Goal: Task Accomplishment & Management: Manage account settings

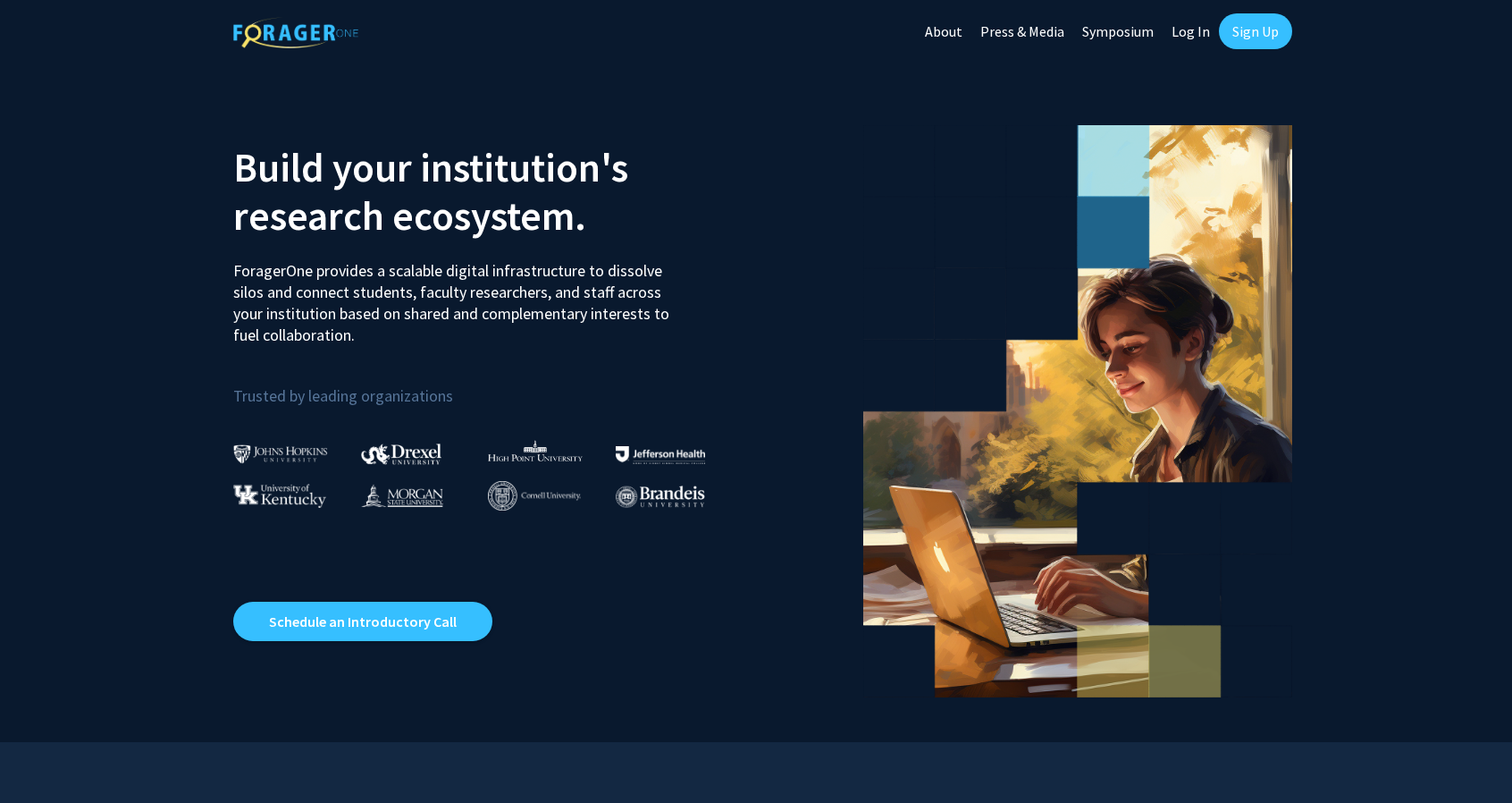
click at [1248, 33] on link "Sign Up" at bounding box center [1255, 31] width 73 height 36
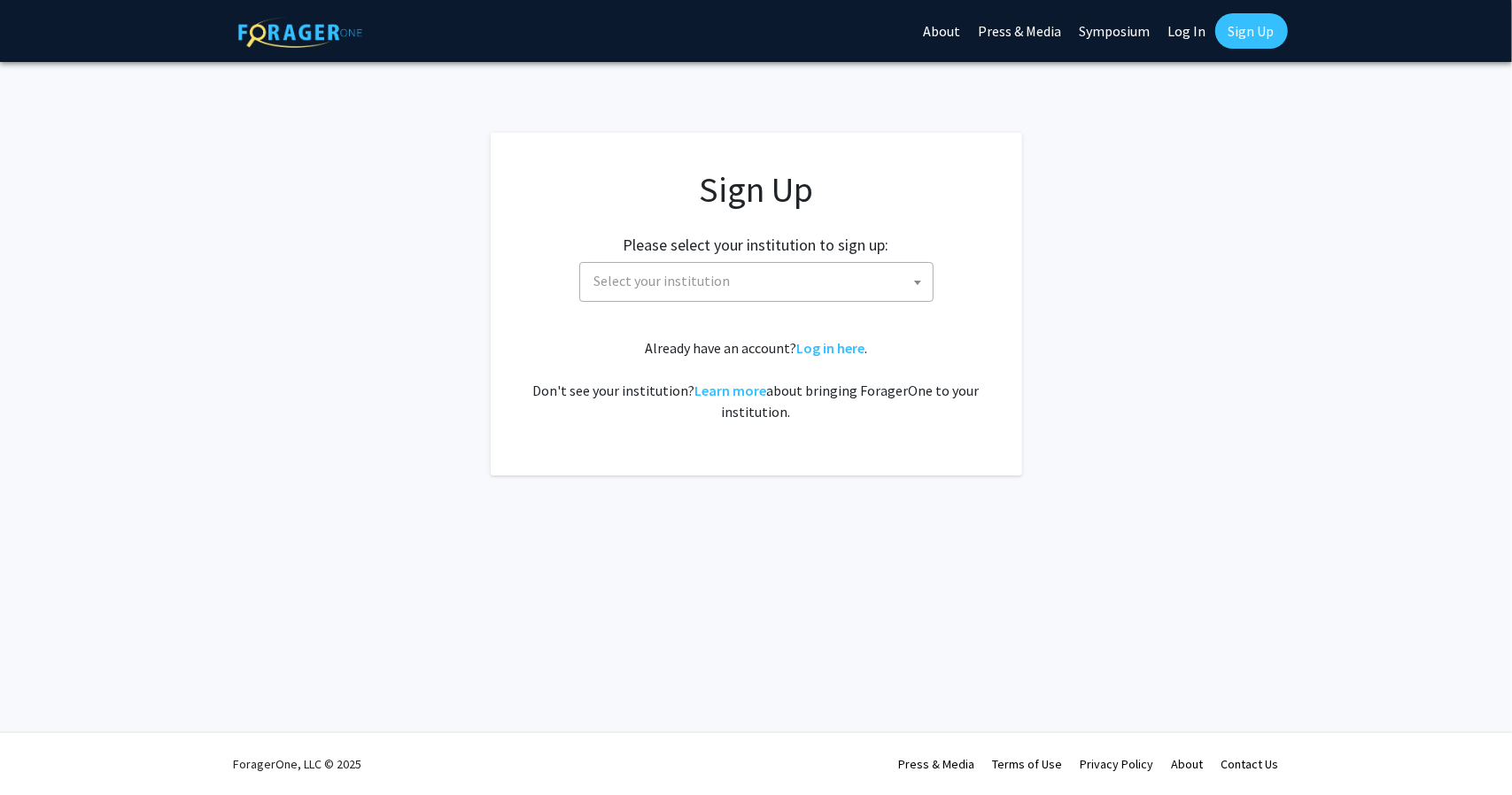
drag, startPoint x: 694, startPoint y: 260, endPoint x: 689, endPoint y: 287, distance: 27.5
click at [689, 287] on div "Please select your institution to sign up: [GEOGRAPHIC_DATA] [GEOGRAPHIC_DATA] …" at bounding box center [756, 260] width 487 height 84
click at [689, 287] on span "Select your institution" at bounding box center [662, 280] width 136 height 18
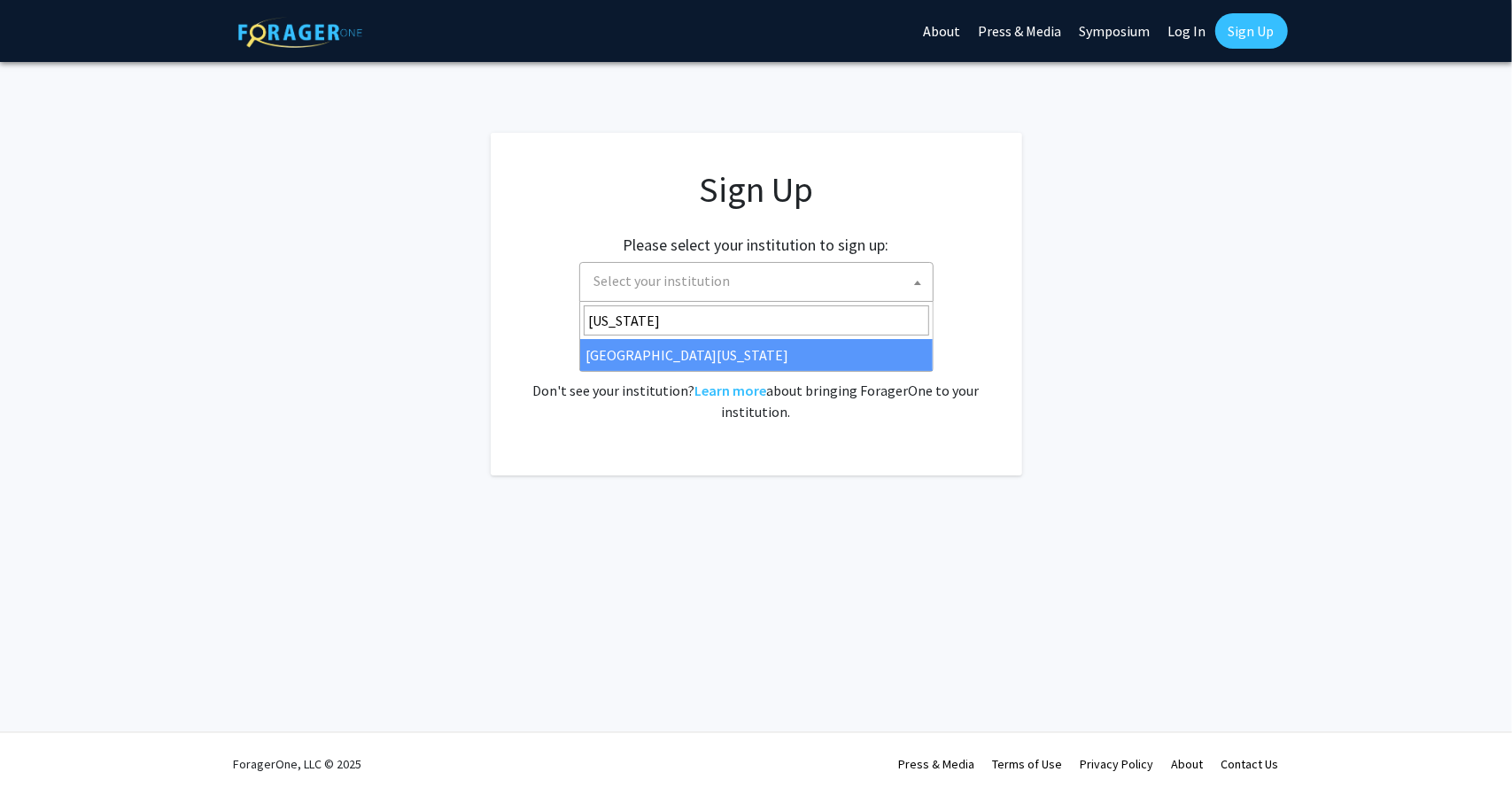
type input "[US_STATE]"
select select "31"
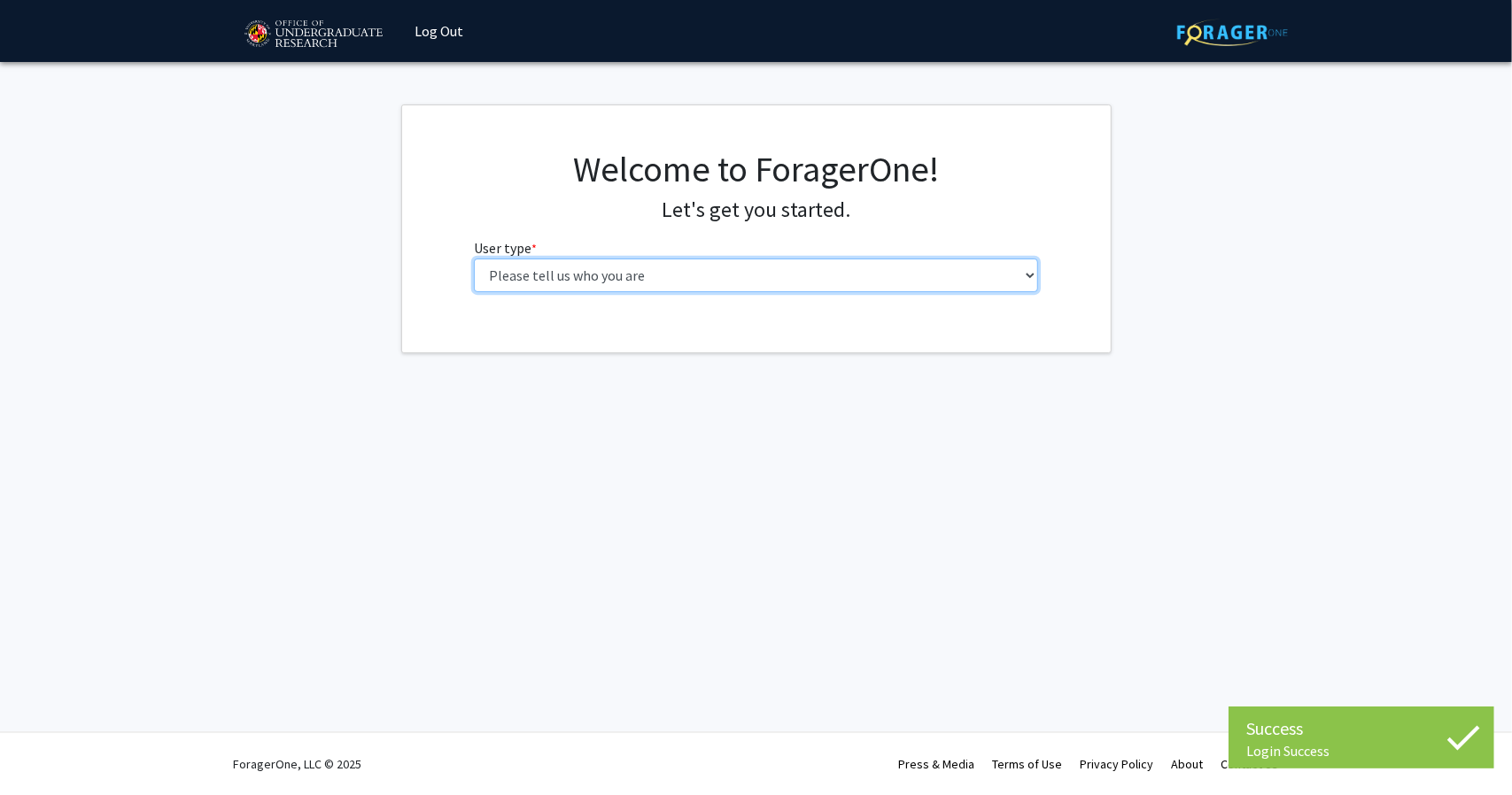
click at [717, 263] on select "Please tell us who you are Undergraduate Student Master's Student Doctoral Cand…" at bounding box center [755, 275] width 564 height 34
select select "1: undergrad"
click at [473, 258] on select "Please tell us who you are Undergraduate Student Master's Student Doctoral Cand…" at bounding box center [755, 275] width 564 height 34
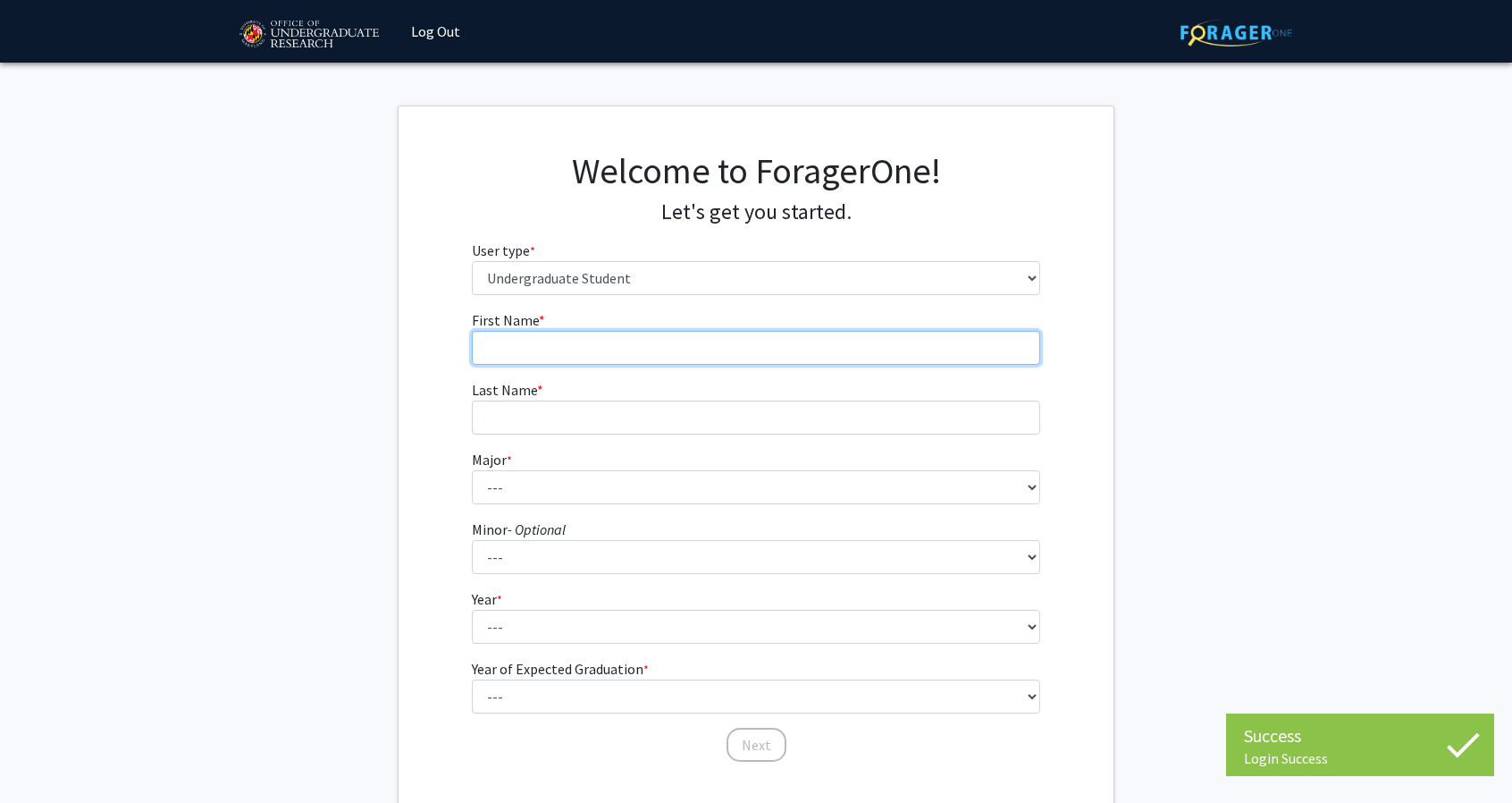
click at [629, 350] on input "First Name * required" at bounding box center [756, 348] width 570 height 34
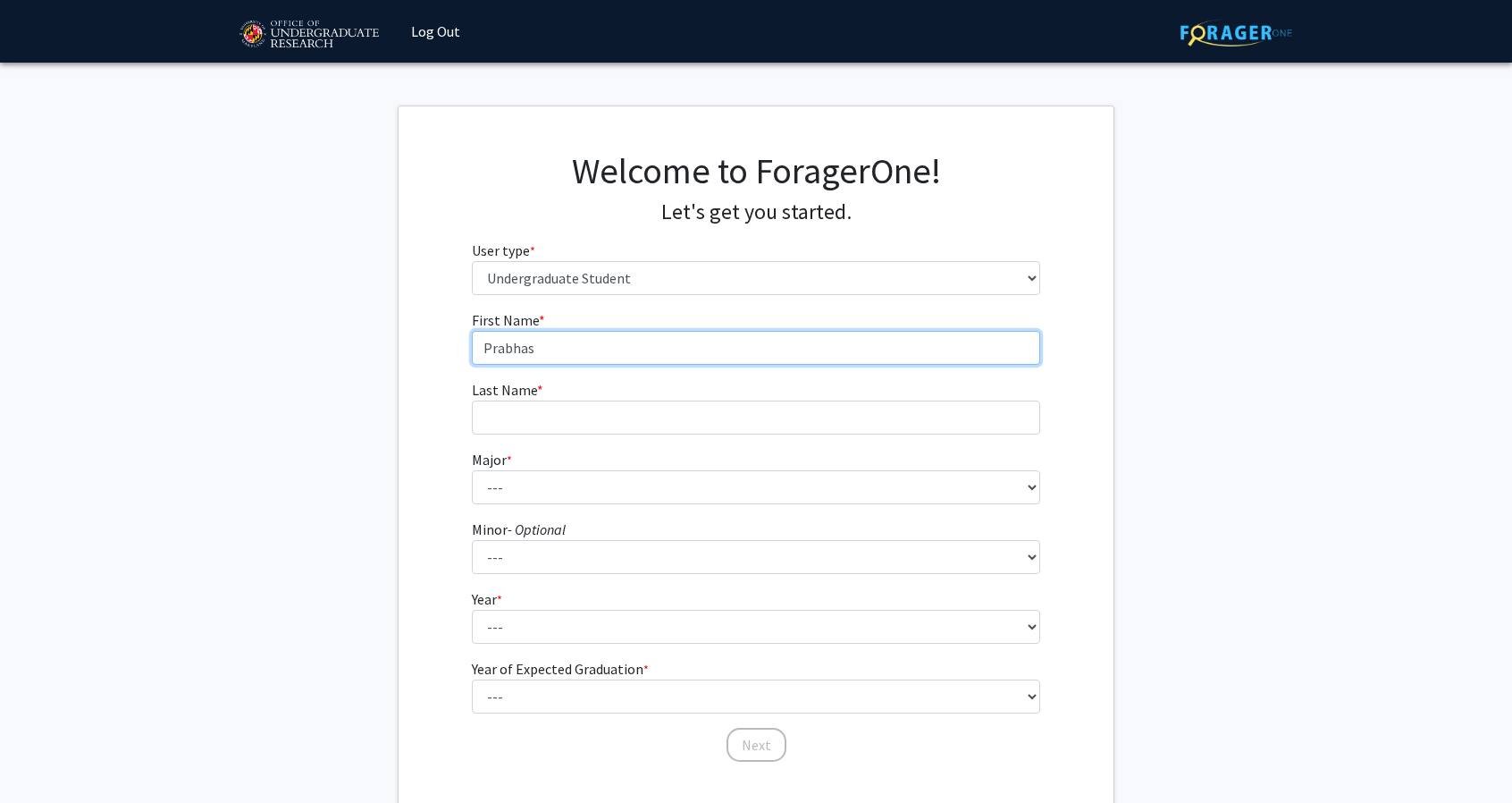
type input "Prabhas"
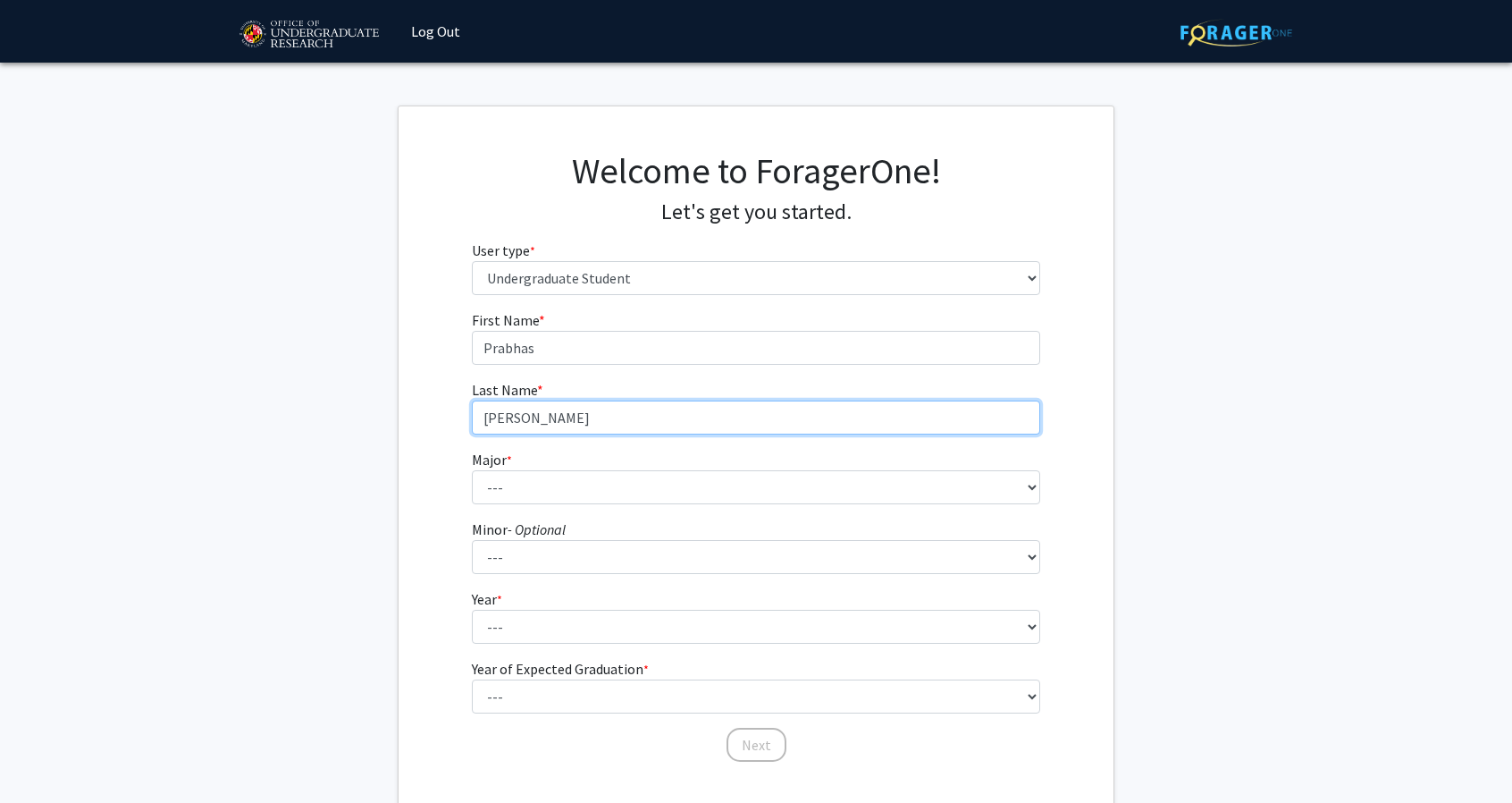
type input "Yerra"
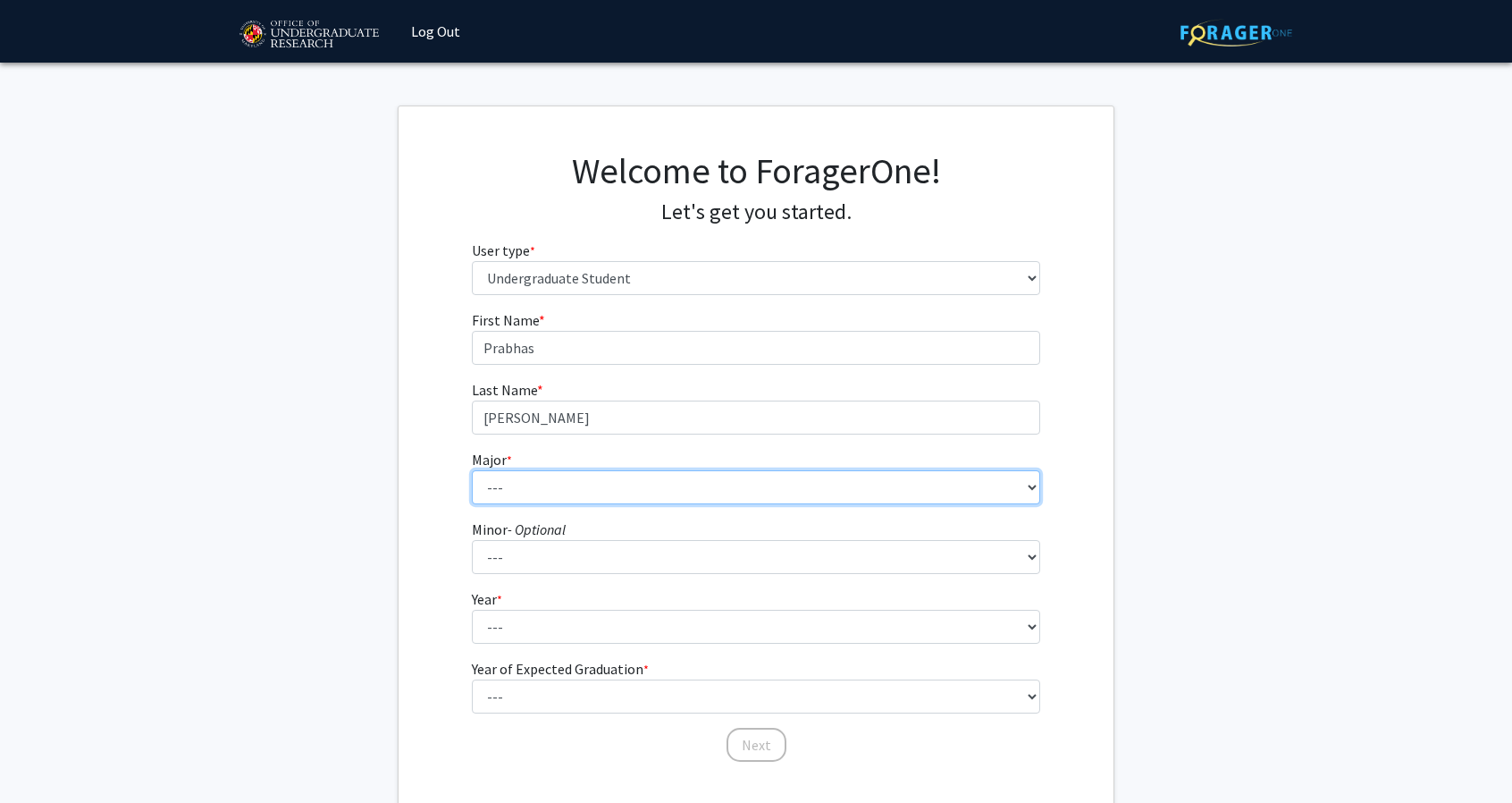
click at [646, 477] on select "--- Accounting Aerospace Engineering African American and Africana Studies Agri…" at bounding box center [756, 487] width 570 height 34
select select "16: 2317"
click at [472, 470] on select "--- Accounting Aerospace Engineering African American and Africana Studies Agri…" at bounding box center [756, 487] width 570 height 34
click at [577, 473] on select "--- Accounting Aerospace Engineering African American and Africana Studies Agri…" at bounding box center [756, 487] width 570 height 34
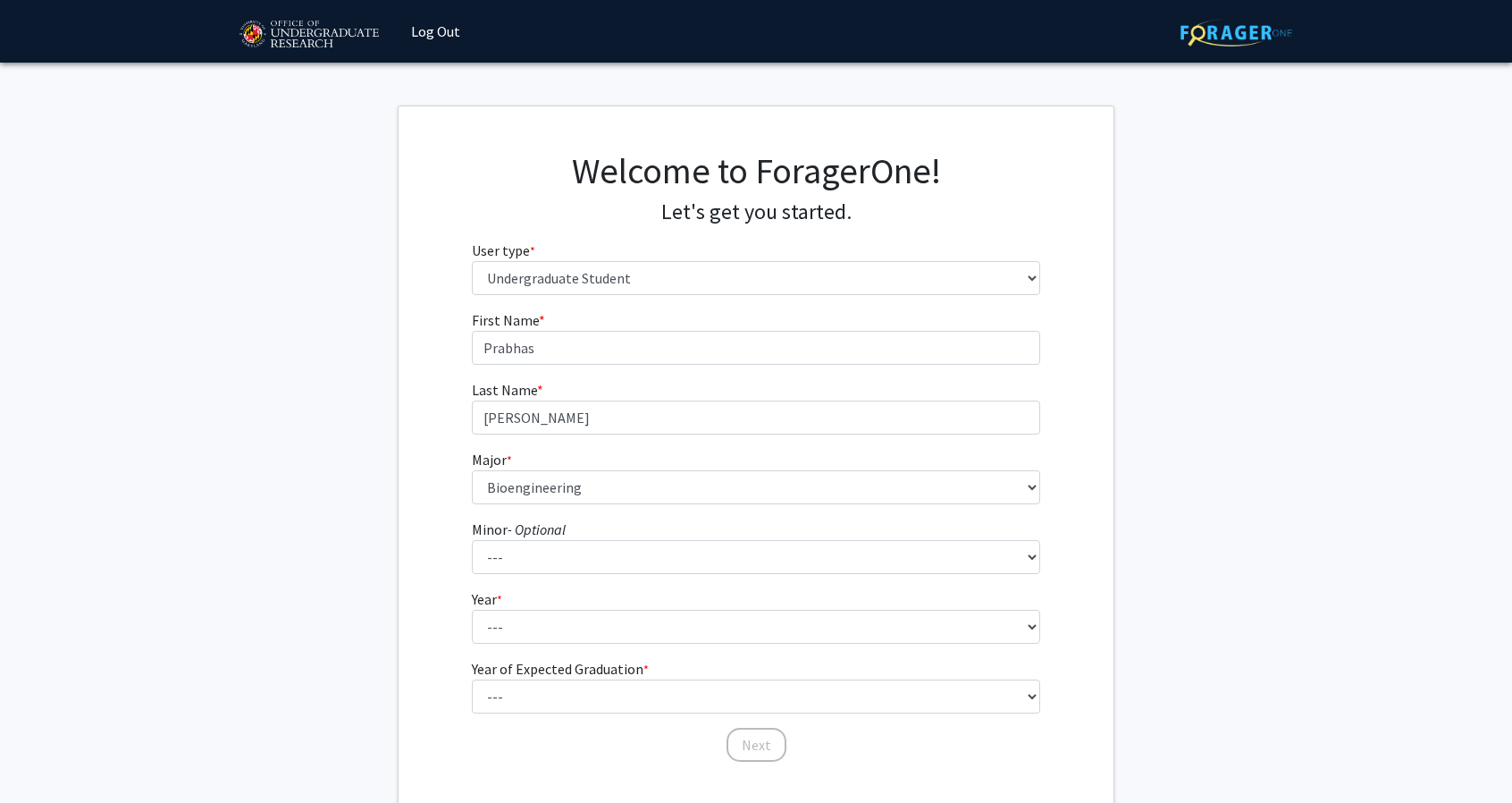
click at [391, 455] on fg-get-started "Welcome to ForagerOne! Let's get you started. User type * required Please tell …" at bounding box center [756, 458] width 1512 height 705
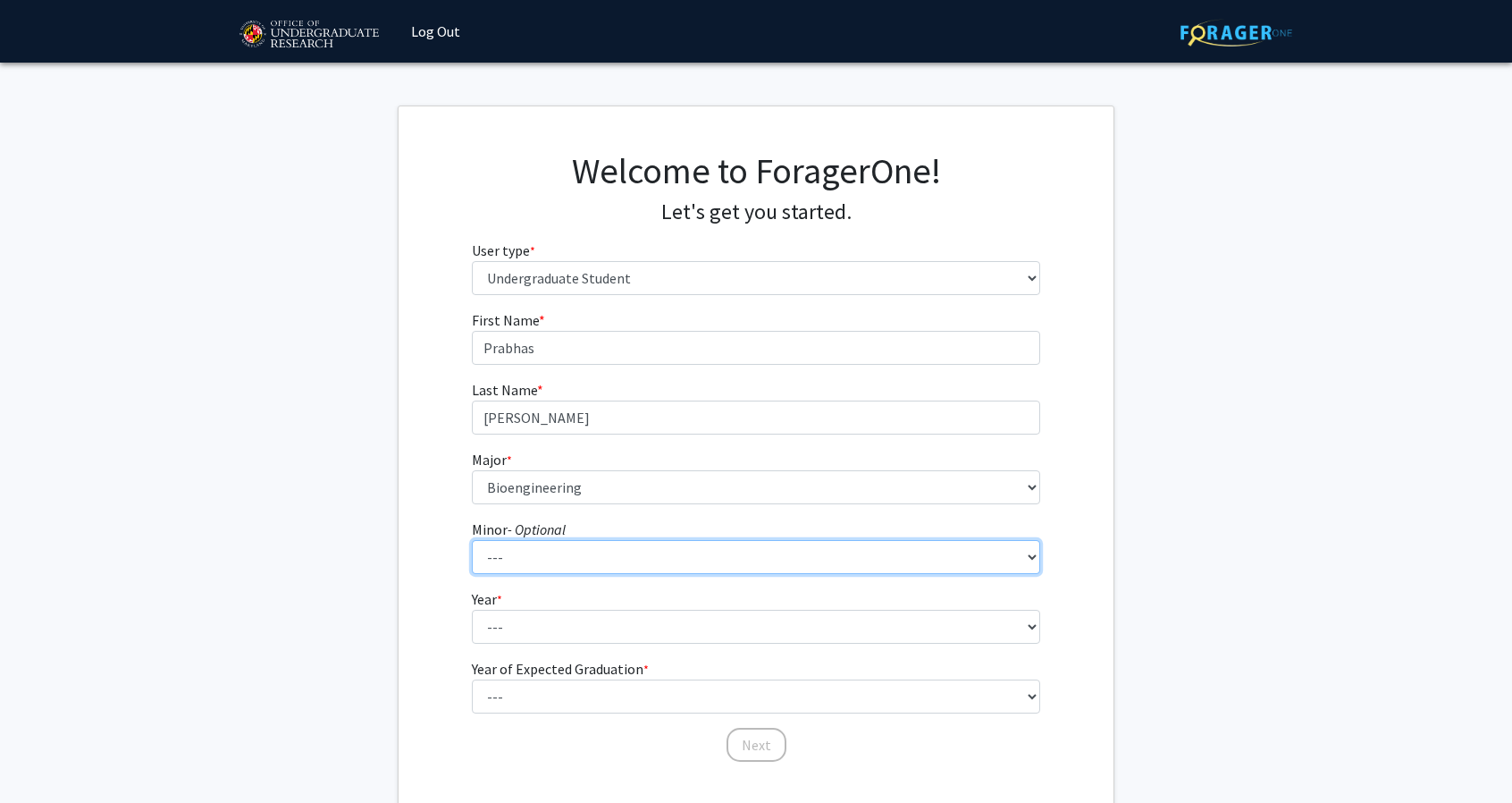
click at [506, 557] on select "--- Actuarial Mathematics Advanced Cybersecurity Experience for Students Africa…" at bounding box center [756, 557] width 570 height 34
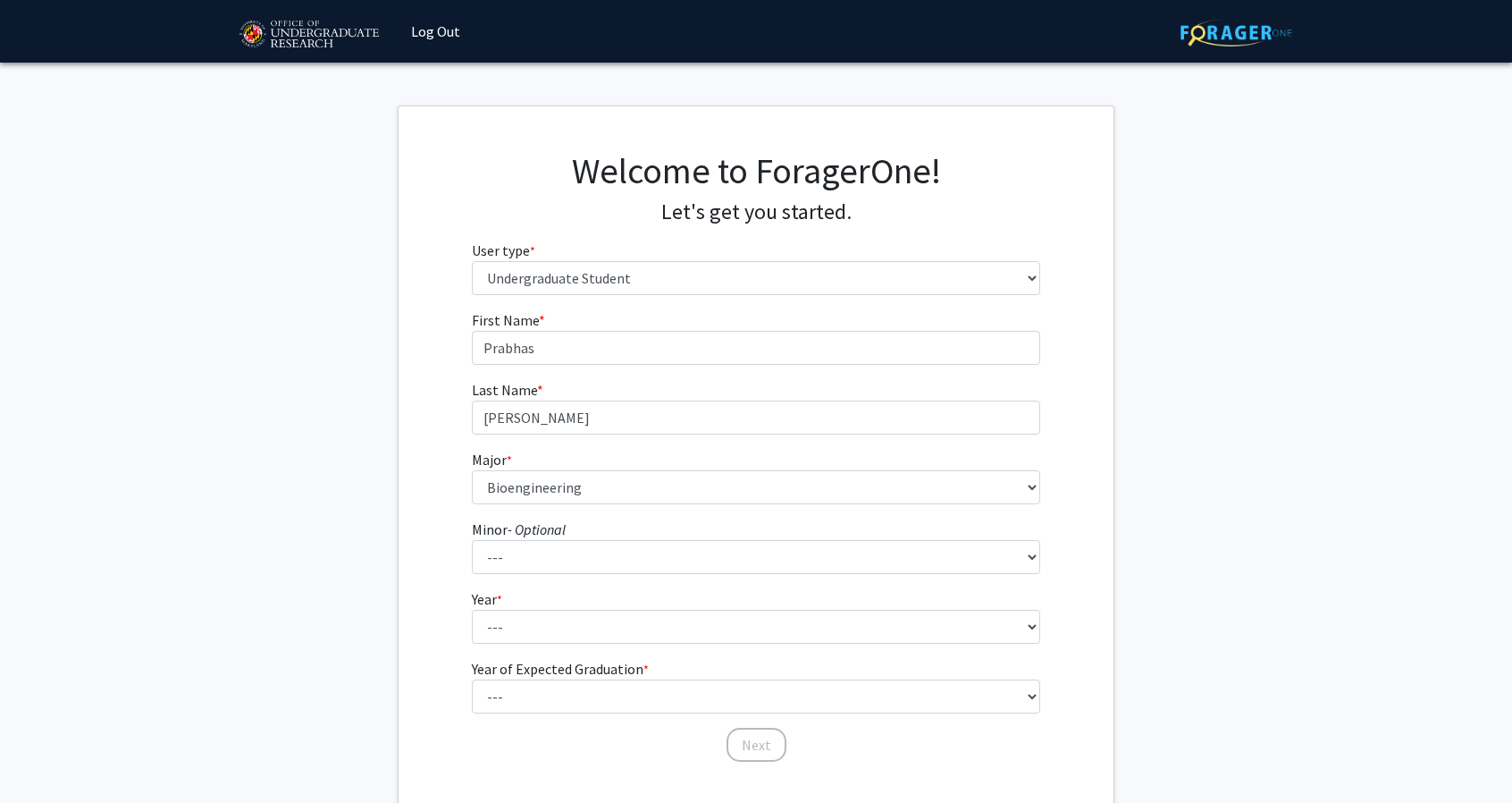
drag, startPoint x: 411, startPoint y: 547, endPoint x: 519, endPoint y: 636, distance: 139.9
click at [519, 636] on div "First Name * required Prabhas Last Name * required Yerra Major * required --- A…" at bounding box center [756, 536] width 715 height 454
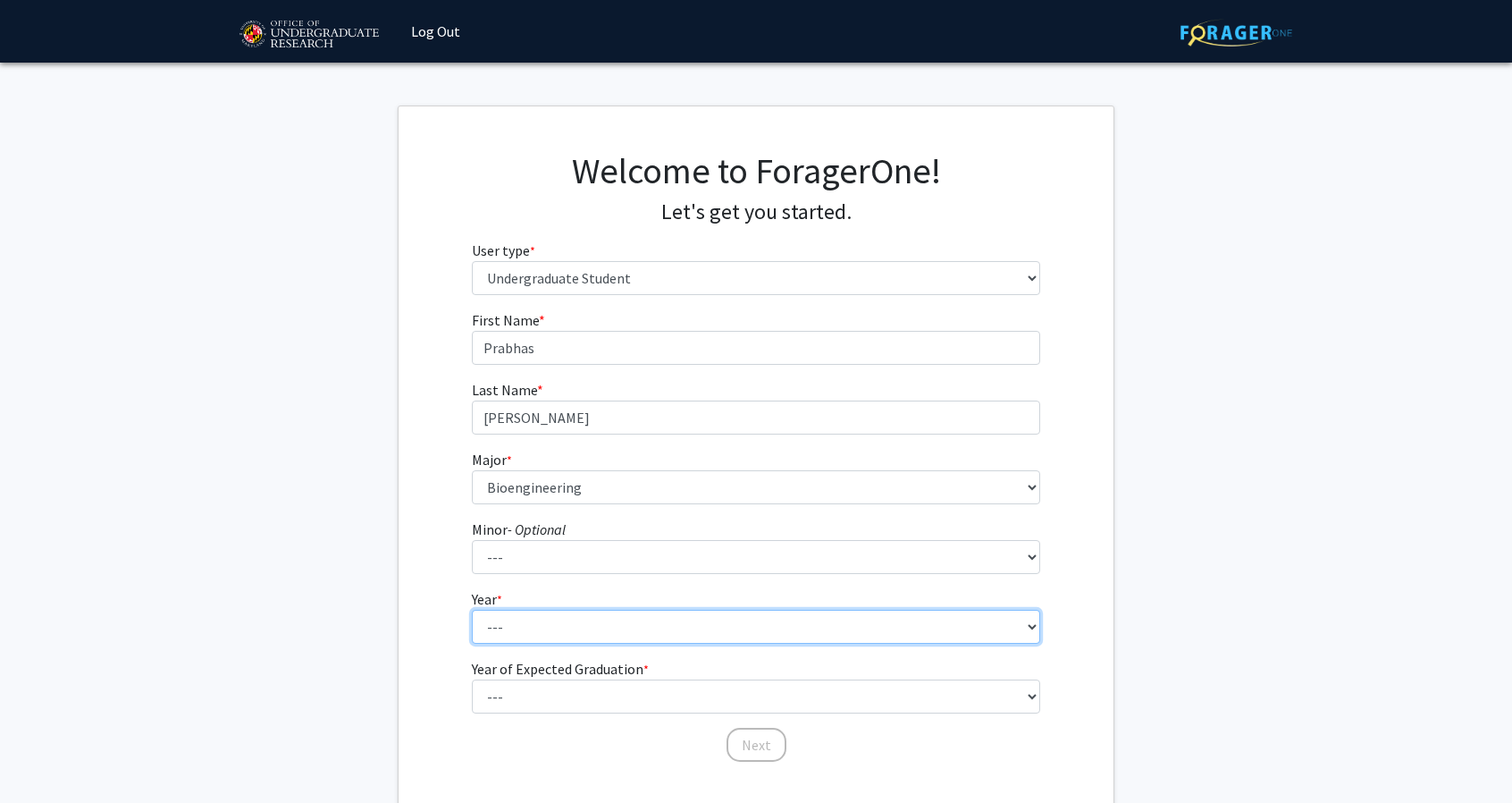
click at [519, 636] on select "--- First-year Sophomore Junior Senior Postbaccalaureate Certificate" at bounding box center [756, 627] width 570 height 34
select select "1: first-year"
click at [472, 610] on select "--- First-year Sophomore Junior Senior Postbaccalaureate Certificate" at bounding box center [756, 627] width 570 height 34
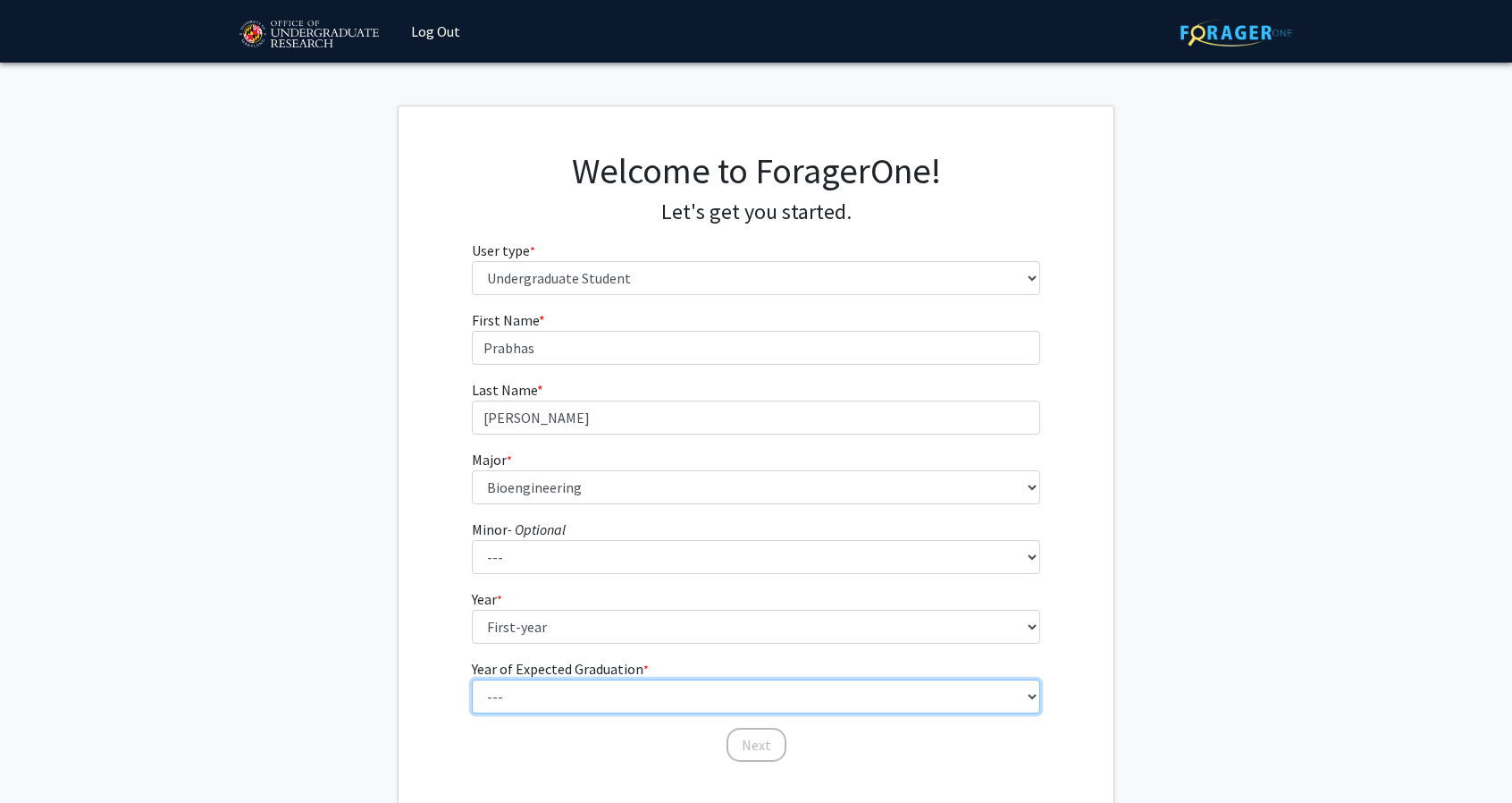
click at [532, 691] on select "--- 2025 2026 2027 2028 2029 2030 2031 2032 2033 2034" at bounding box center [756, 697] width 570 height 34
select select "5: 2029"
click at [472, 680] on select "--- 2025 2026 2027 2028 2029 2030 2031 2032 2033 2034" at bounding box center [756, 697] width 570 height 34
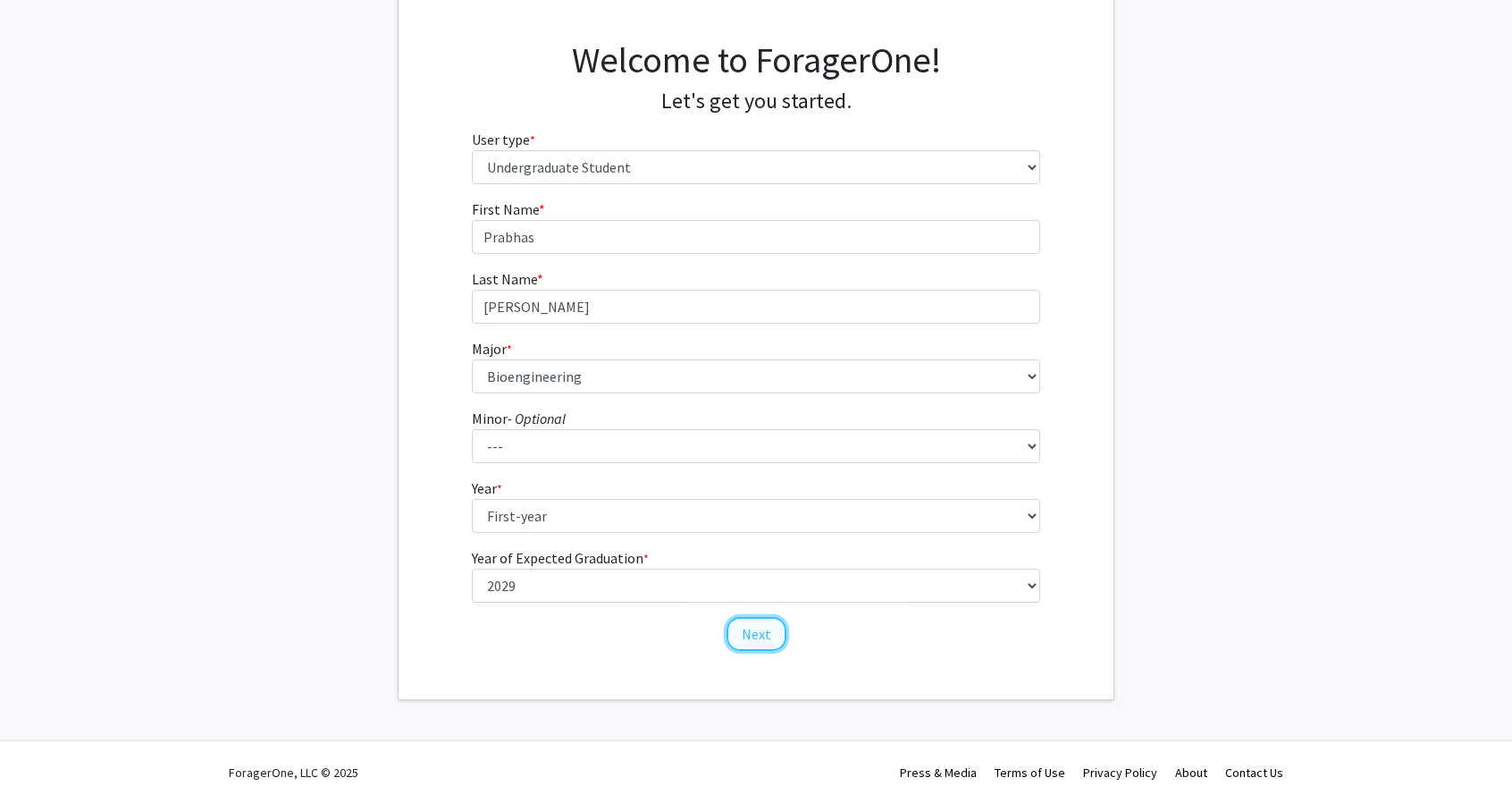
click at [753, 633] on button "Next" at bounding box center [756, 634] width 60 height 34
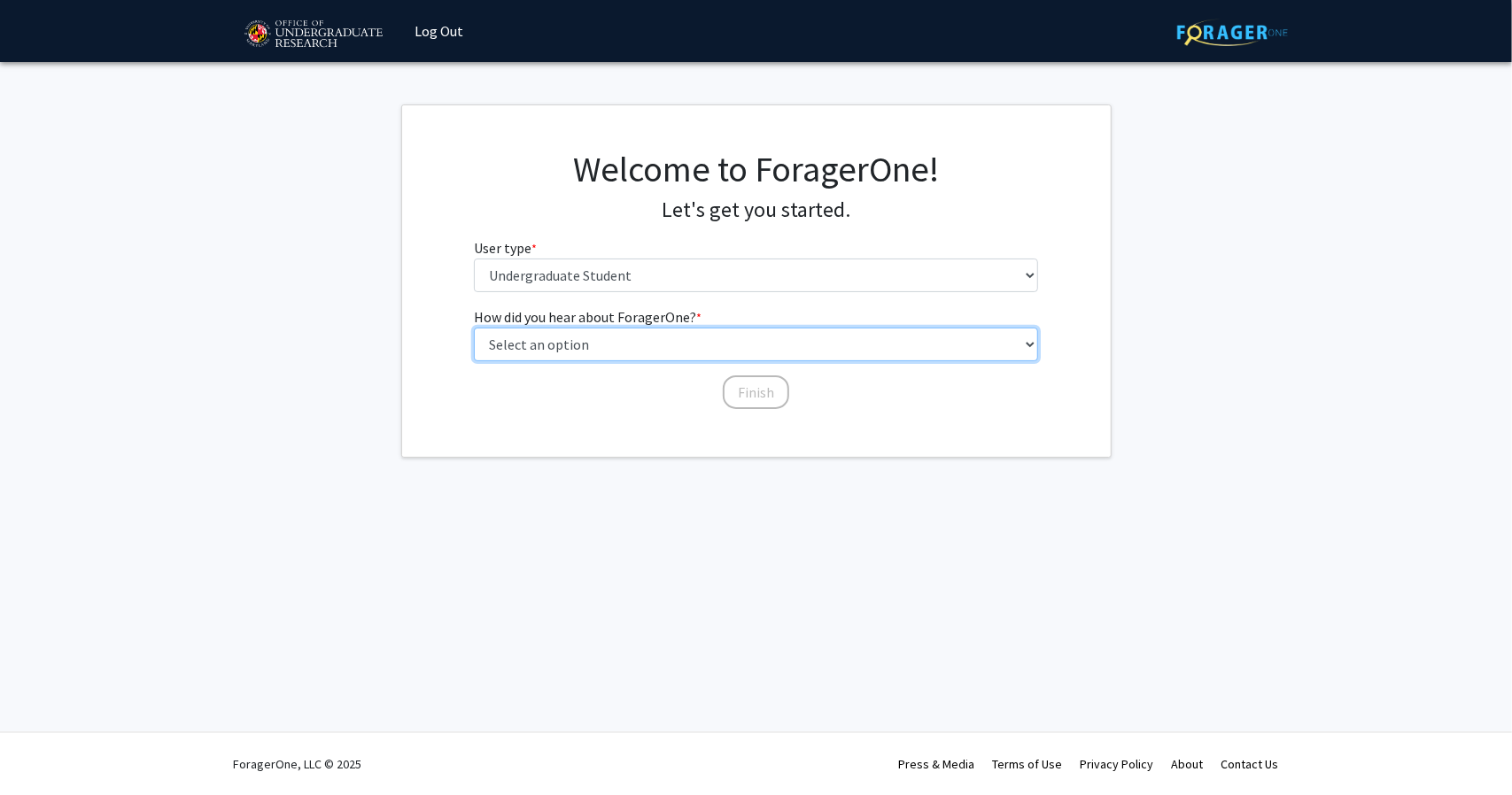
click at [730, 337] on select "Select an option Peer/student recommendation Faculty/staff recommendation Unive…" at bounding box center [755, 344] width 564 height 34
select select "1: peer_recommendation"
click at [473, 328] on select "Select an option Peer/student recommendation Faculty/staff recommendation Unive…" at bounding box center [755, 344] width 564 height 34
drag, startPoint x: 737, startPoint y: 373, endPoint x: 746, endPoint y: 387, distance: 16.6
click at [746, 387] on div "How did you hear about ForagerOne? * required Select an option Peer/student rec…" at bounding box center [755, 349] width 564 height 86
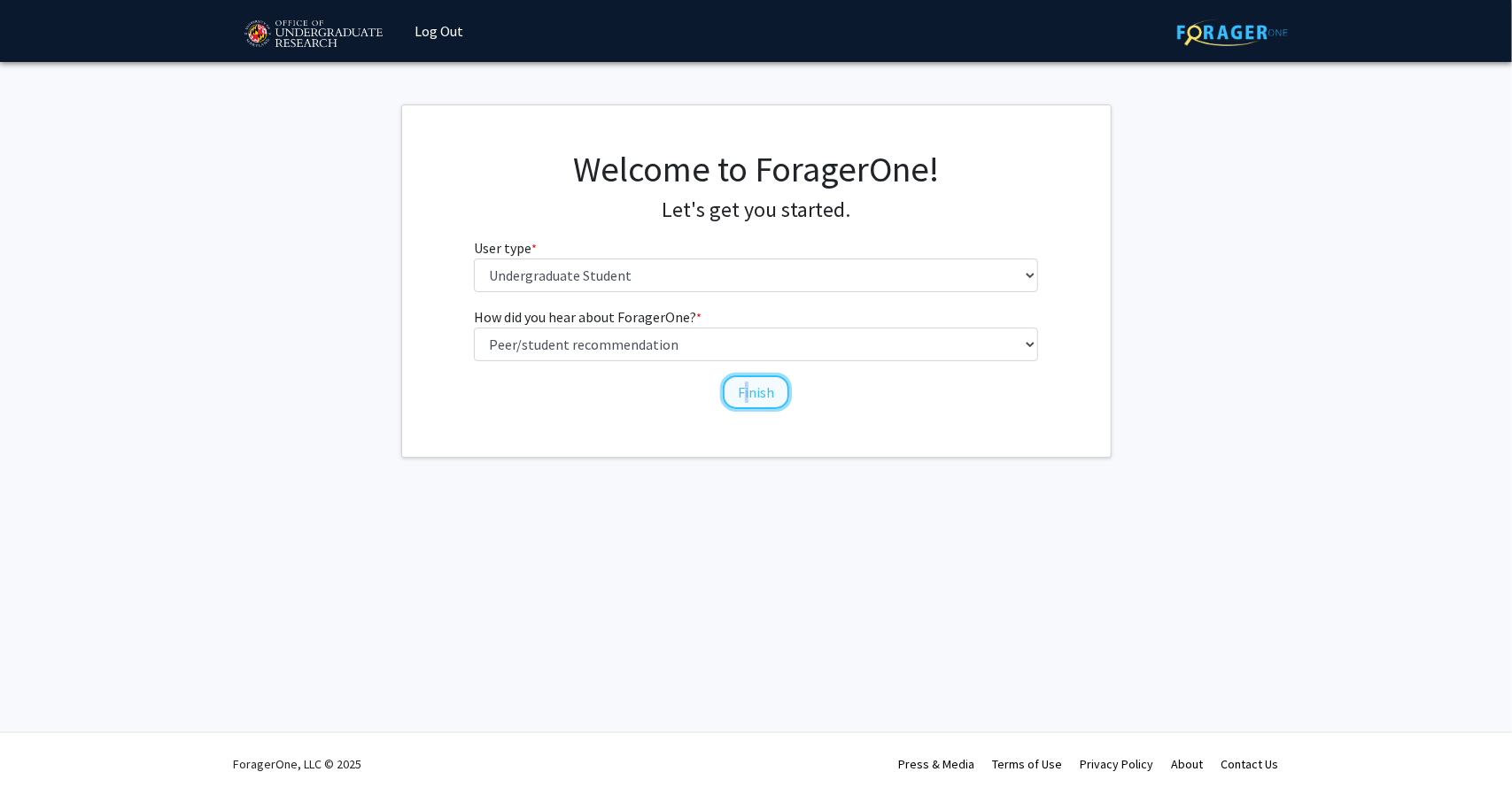
click at [746, 387] on button "Finish" at bounding box center [755, 392] width 67 height 34
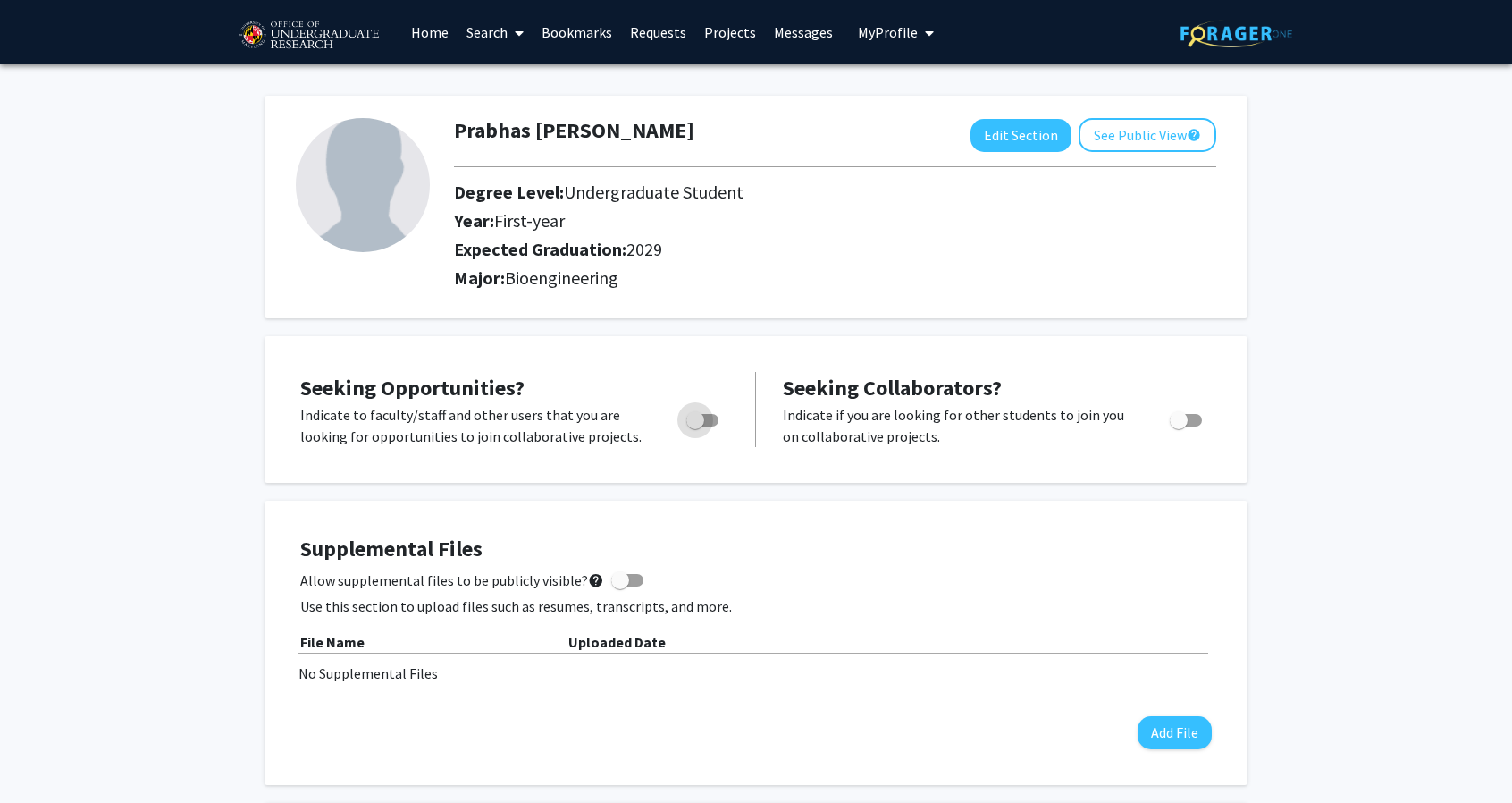
click at [703, 425] on span "Toggle" at bounding box center [695, 420] width 18 height 18
click at [696, 427] on input "Are you actively seeking opportunities?" at bounding box center [695, 427] width 1 height 1
checkbox input "true"
click at [611, 578] on span at bounding box center [620, 580] width 18 height 18
click at [619, 587] on input "Allow supplemental files to be publicly visible? help" at bounding box center [619, 587] width 1 height 1
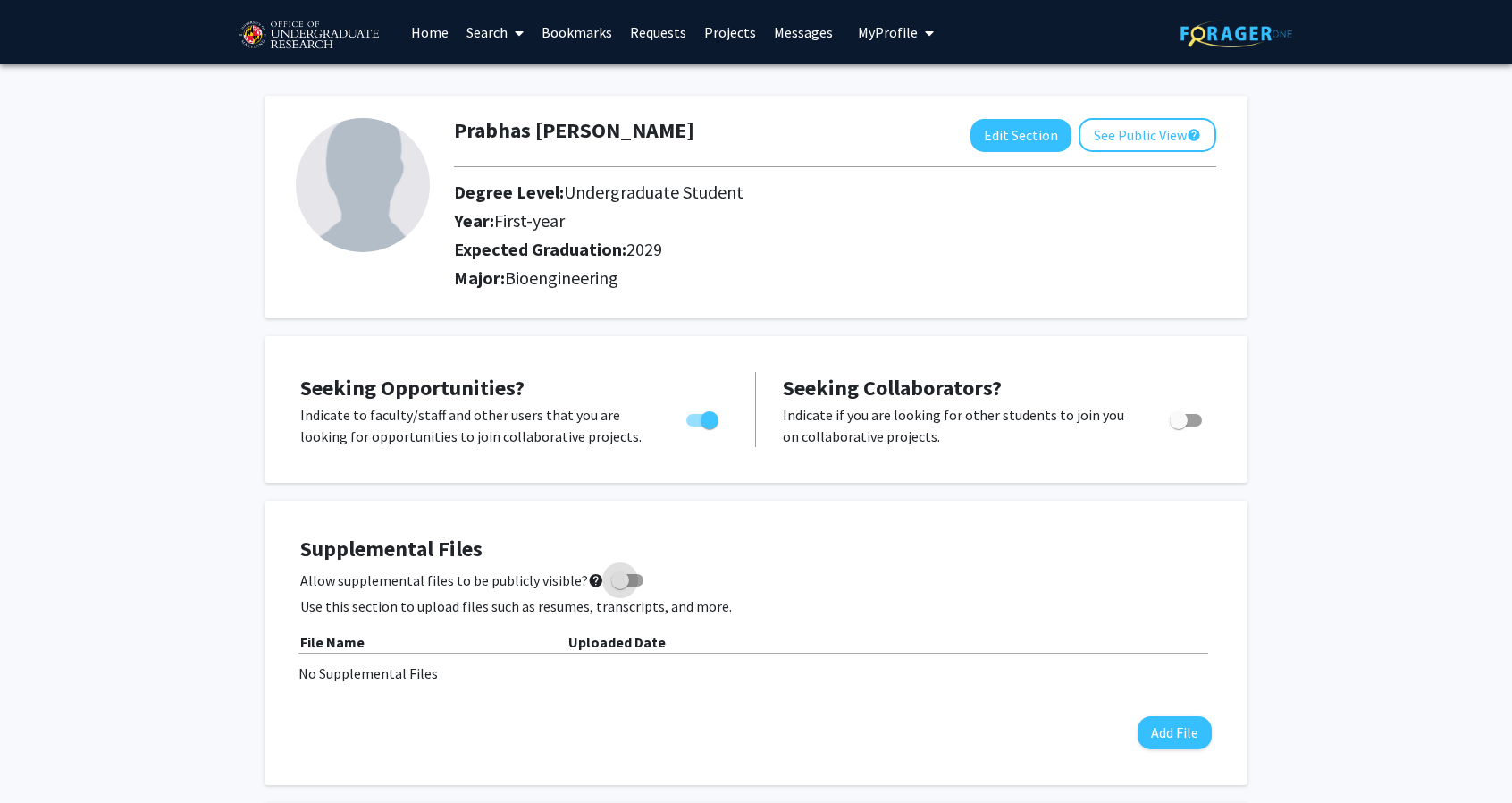
checkbox input "true"
click at [1186, 745] on button "Add File" at bounding box center [1175, 732] width 74 height 33
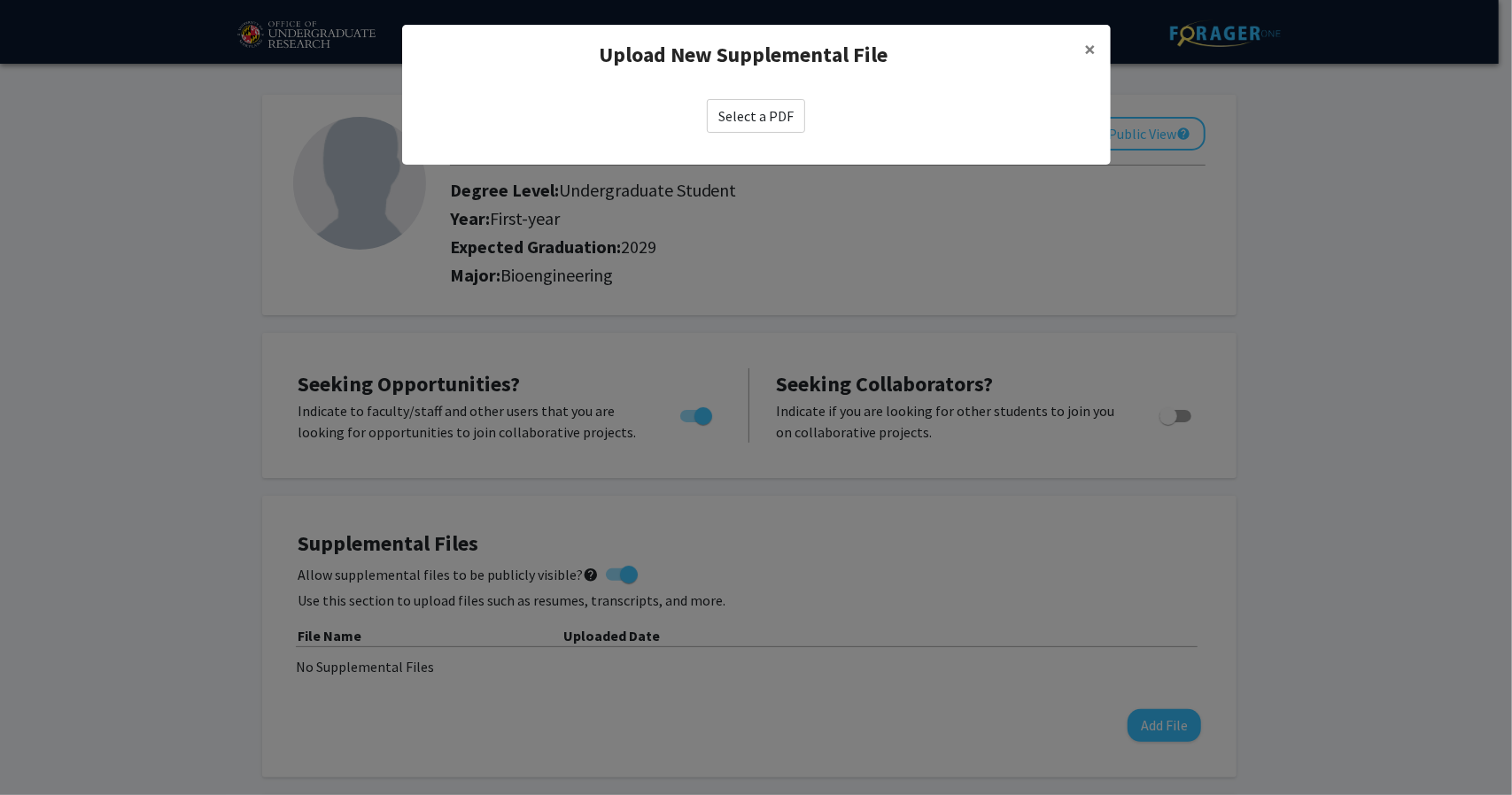
click at [742, 126] on label "Select a PDF" at bounding box center [755, 116] width 99 height 34
click at [0, 0] on input "Select a PDF" at bounding box center [0, 0] width 0 height 0
click at [1089, 53] on span "×" at bounding box center [1090, 49] width 11 height 27
